Goal: Information Seeking & Learning: Learn about a topic

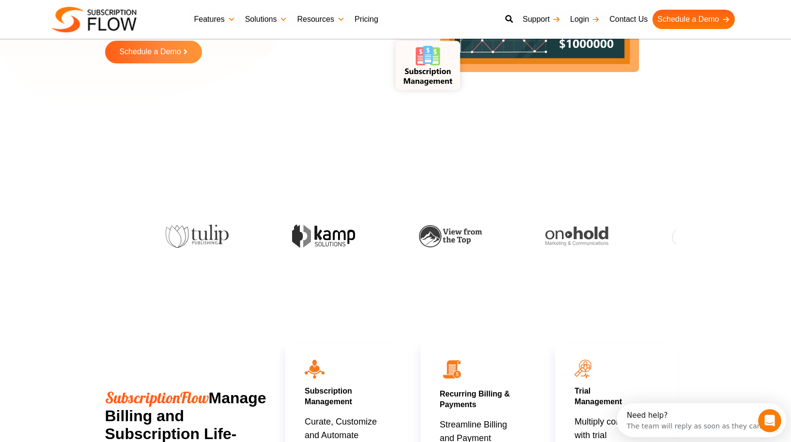
scroll to position [33, 0]
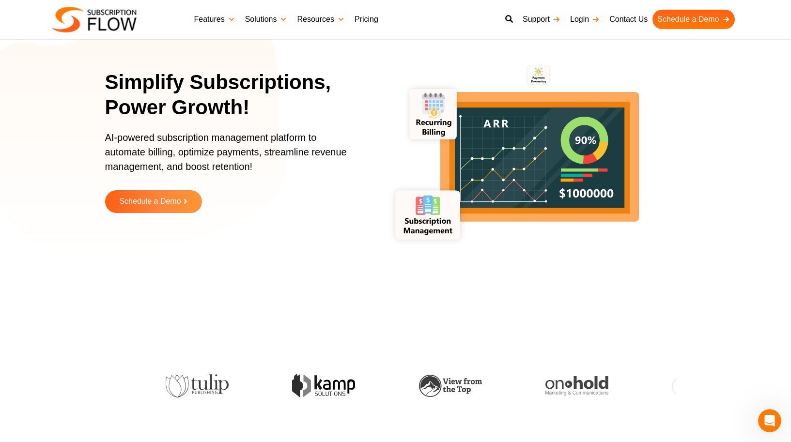
click at [375, 14] on link "Pricing" at bounding box center [366, 19] width 33 height 19
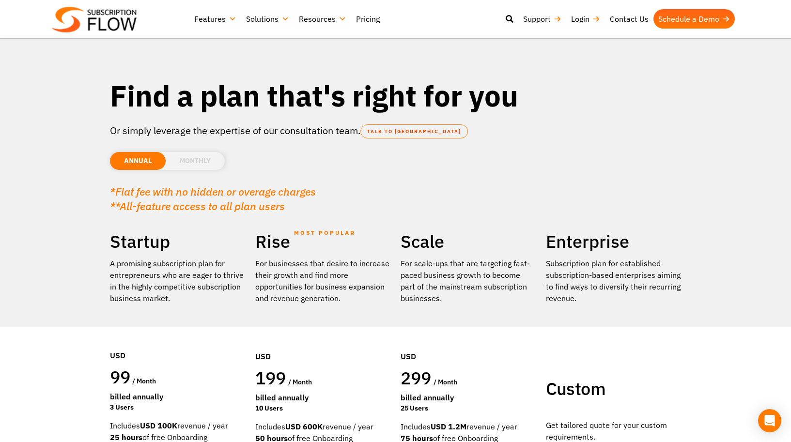
click at [181, 167] on li "MONTHLY" at bounding box center [195, 161] width 59 height 18
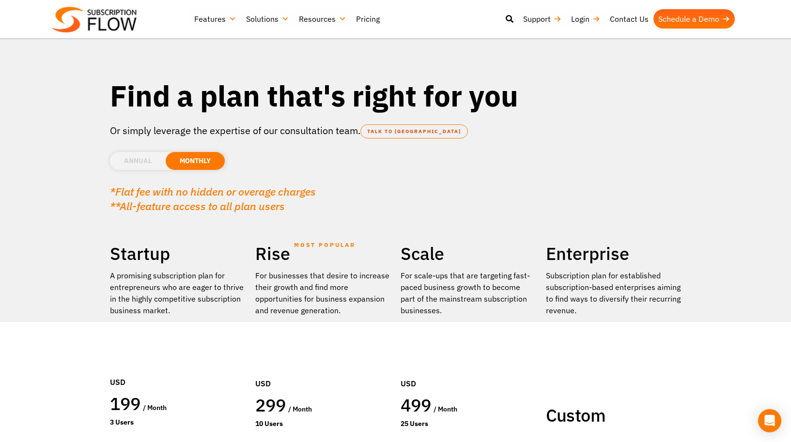
click at [149, 168] on li "ANNUAL" at bounding box center [138, 161] width 56 height 18
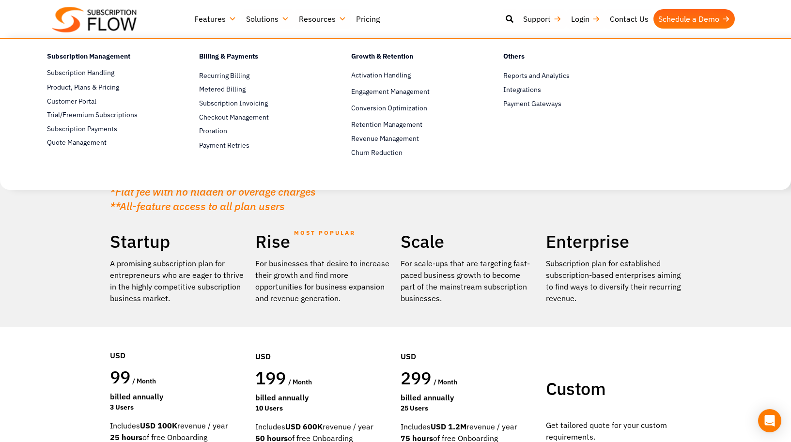
click at [226, 16] on link "Features" at bounding box center [215, 18] width 52 height 19
click at [144, 27] on div "Best Subscription Management and Billing Software 2023 Features Subscription Ma…" at bounding box center [395, 19] width 727 height 29
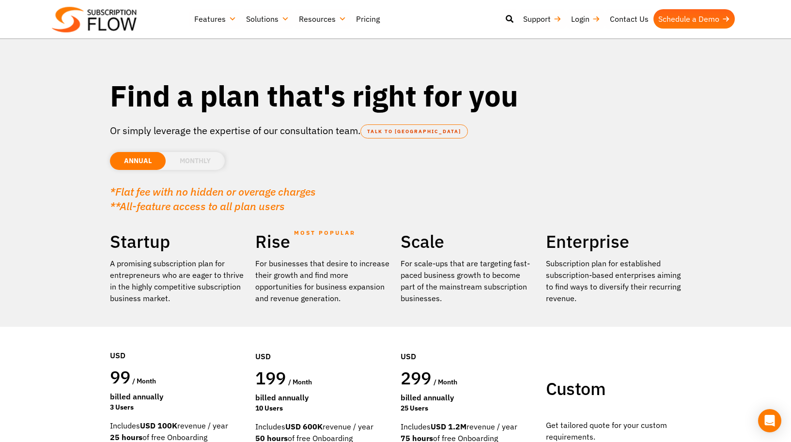
click at [95, 31] on img at bounding box center [94, 20] width 85 height 26
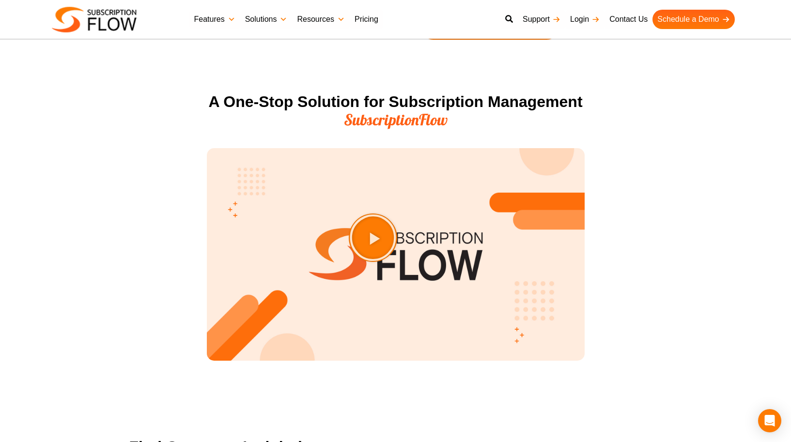
scroll to position [1083, 0]
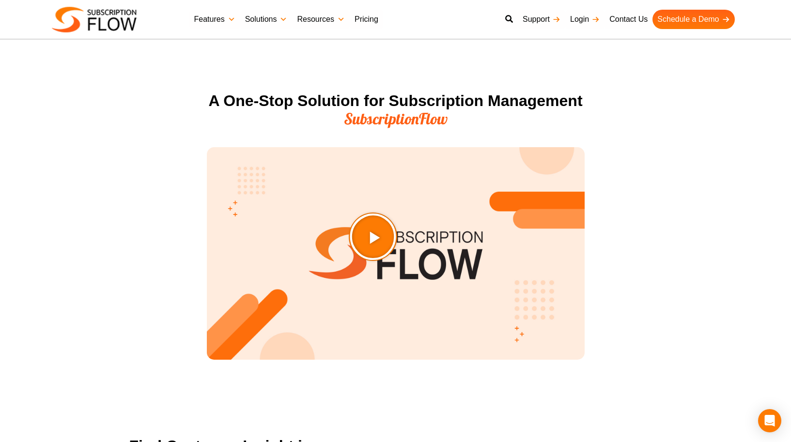
click at [403, 257] on icon "Play Video about SubscriptionFlow-Video" at bounding box center [397, 261] width 48 height 48
